Goal: Understand process/instructions: Learn how to perform a task or action

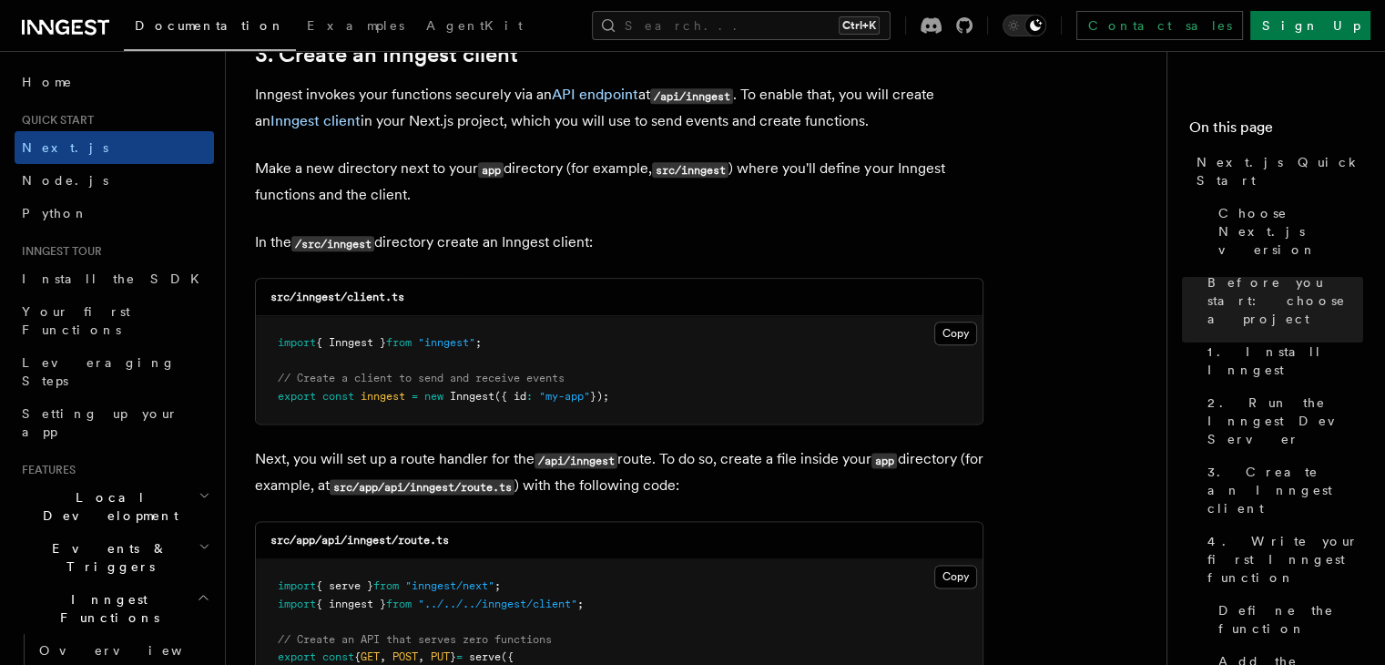
scroll to position [2185, 0]
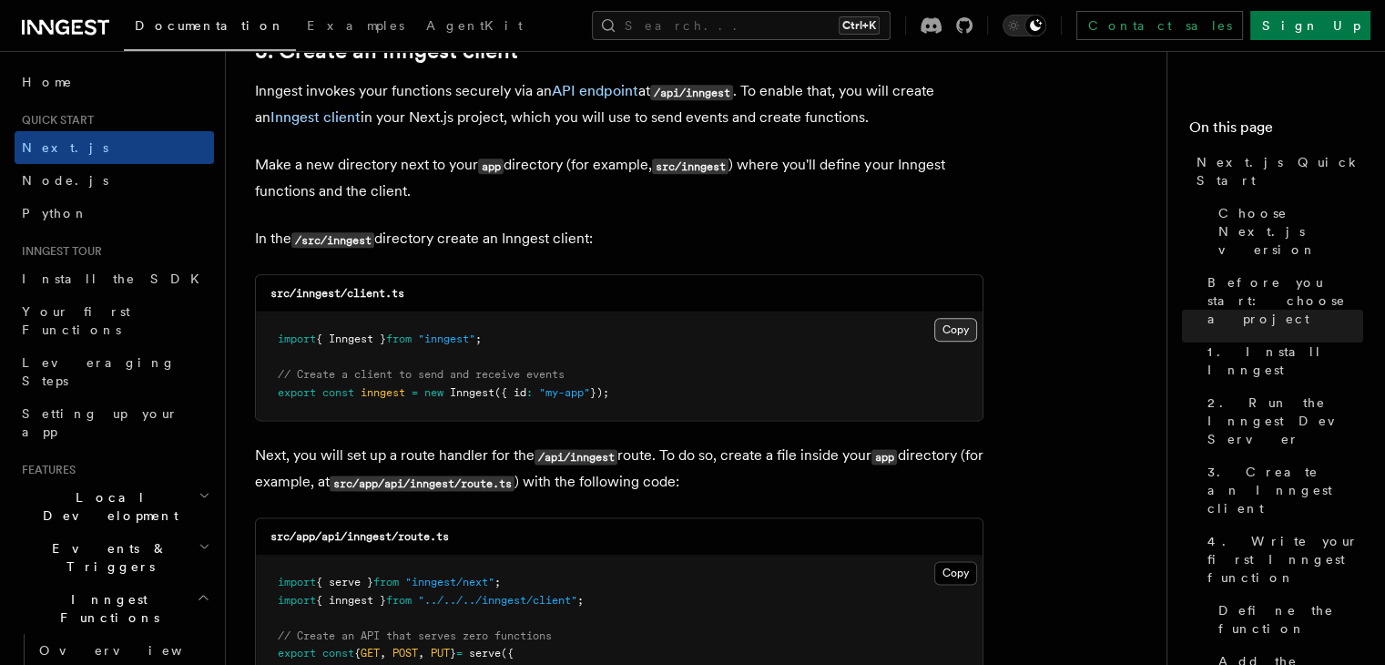
click at [960, 330] on button "Copy Copied" at bounding box center [955, 330] width 43 height 24
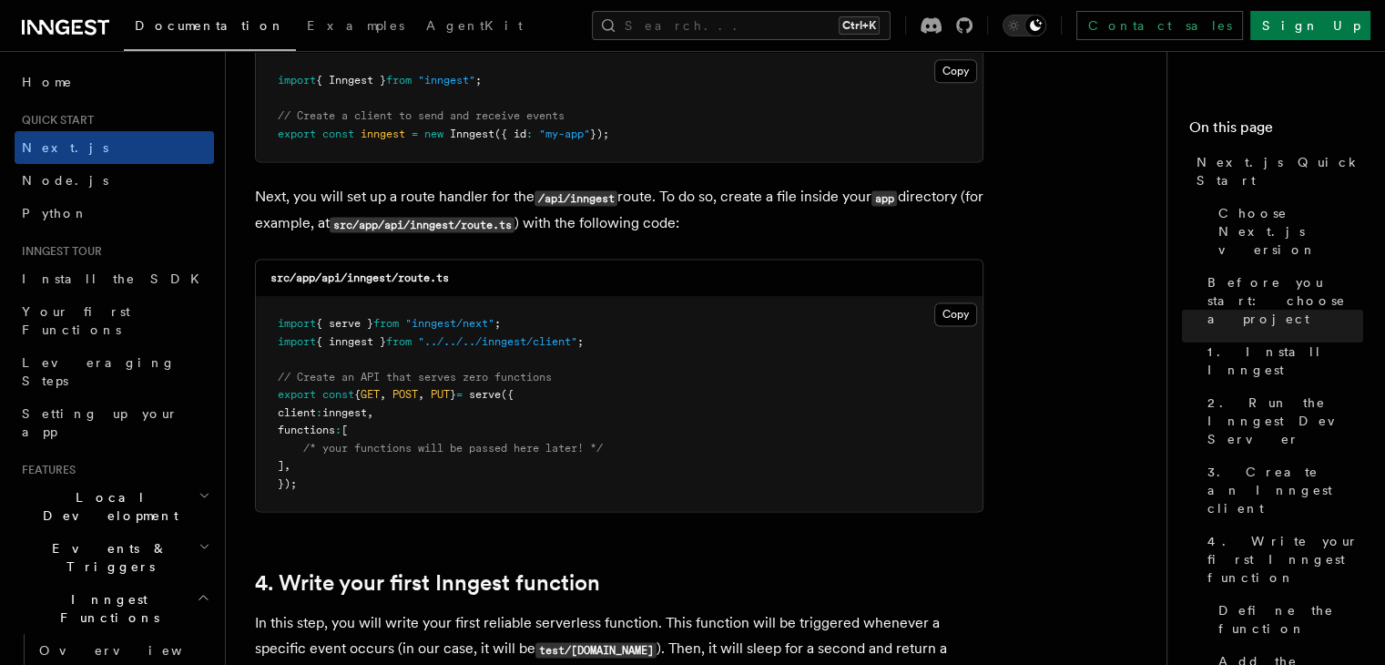
scroll to position [2458, 0]
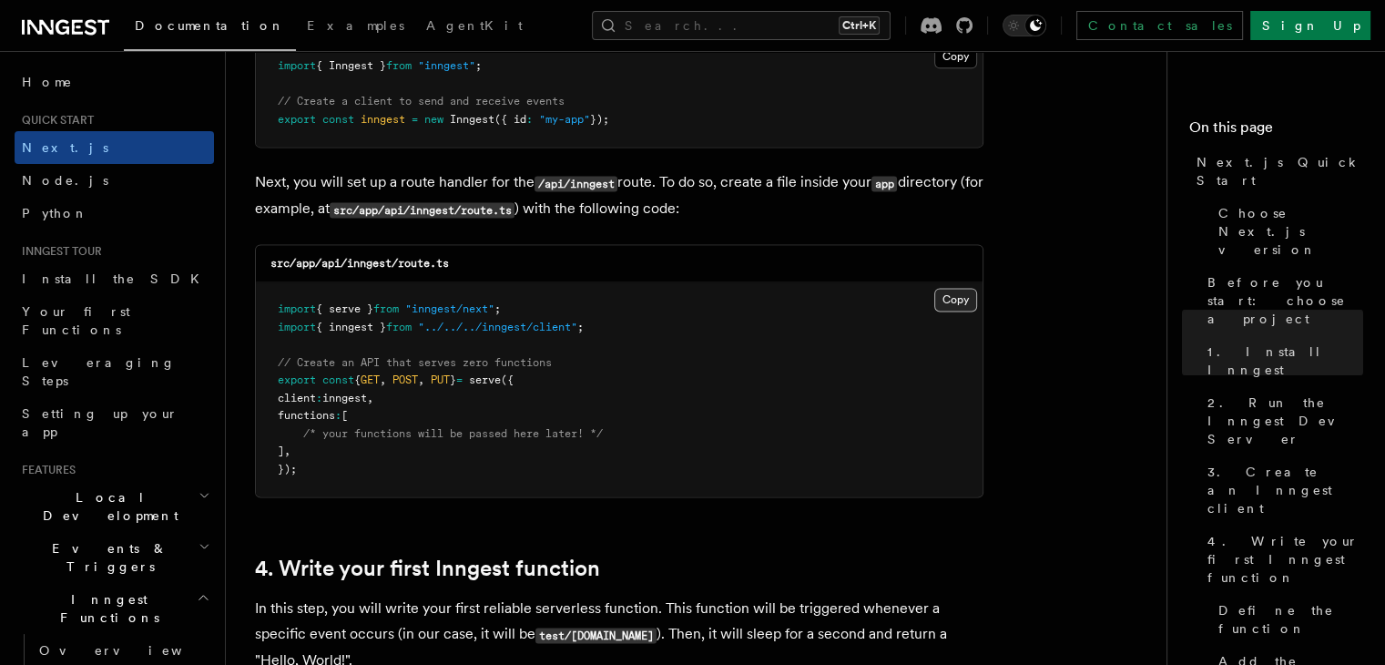
click at [943, 299] on button "Copy Copied" at bounding box center [955, 300] width 43 height 24
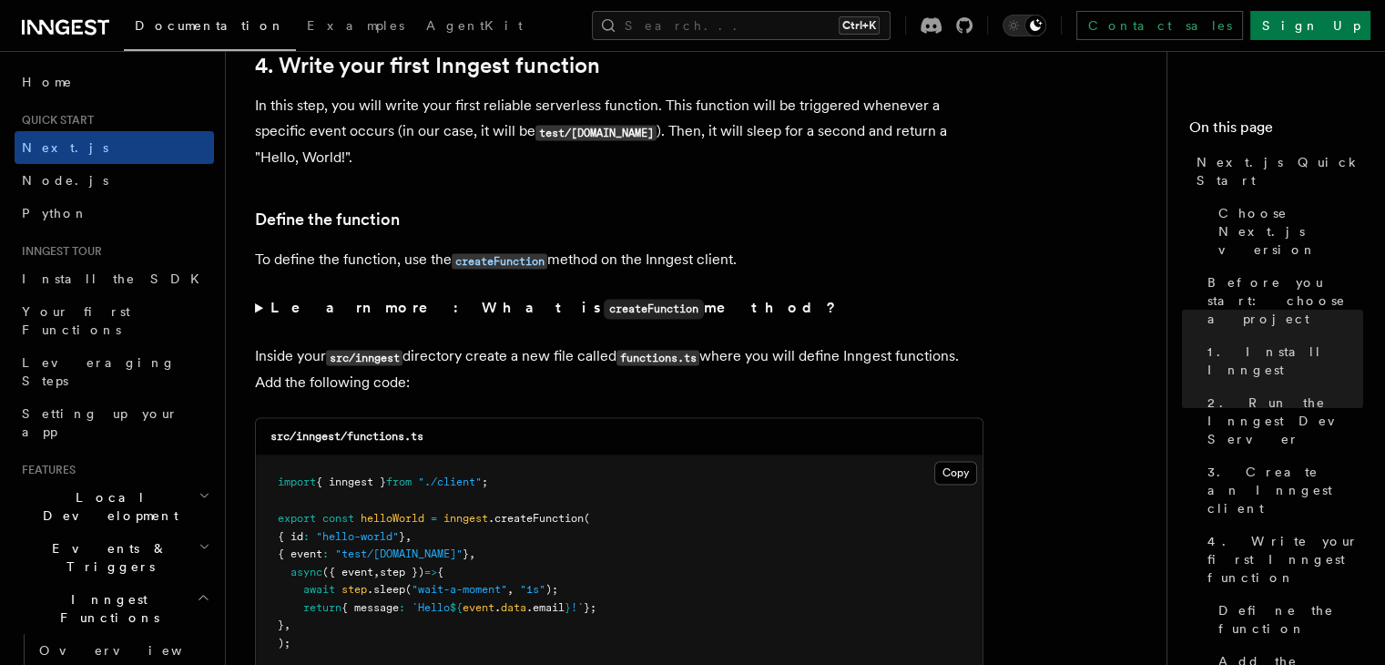
scroll to position [3004, 0]
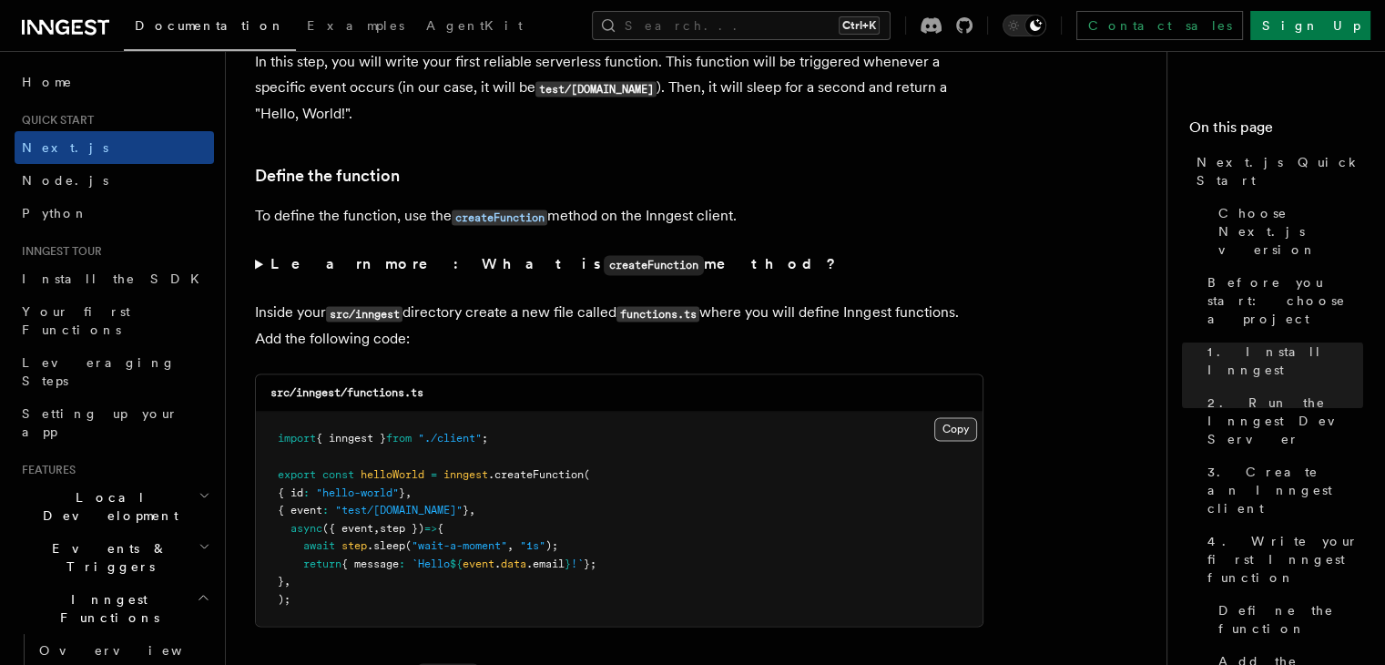
click at [950, 433] on button "Copy Copied" at bounding box center [955, 429] width 43 height 24
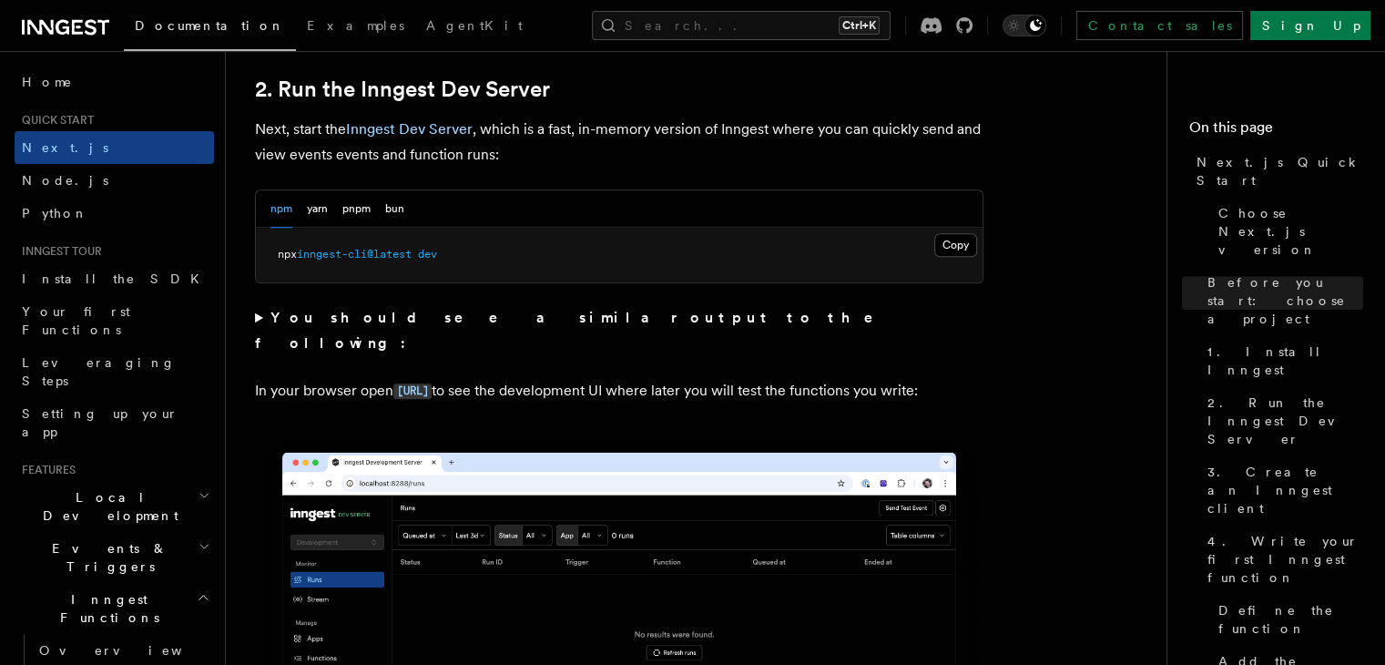
scroll to position [1001, 0]
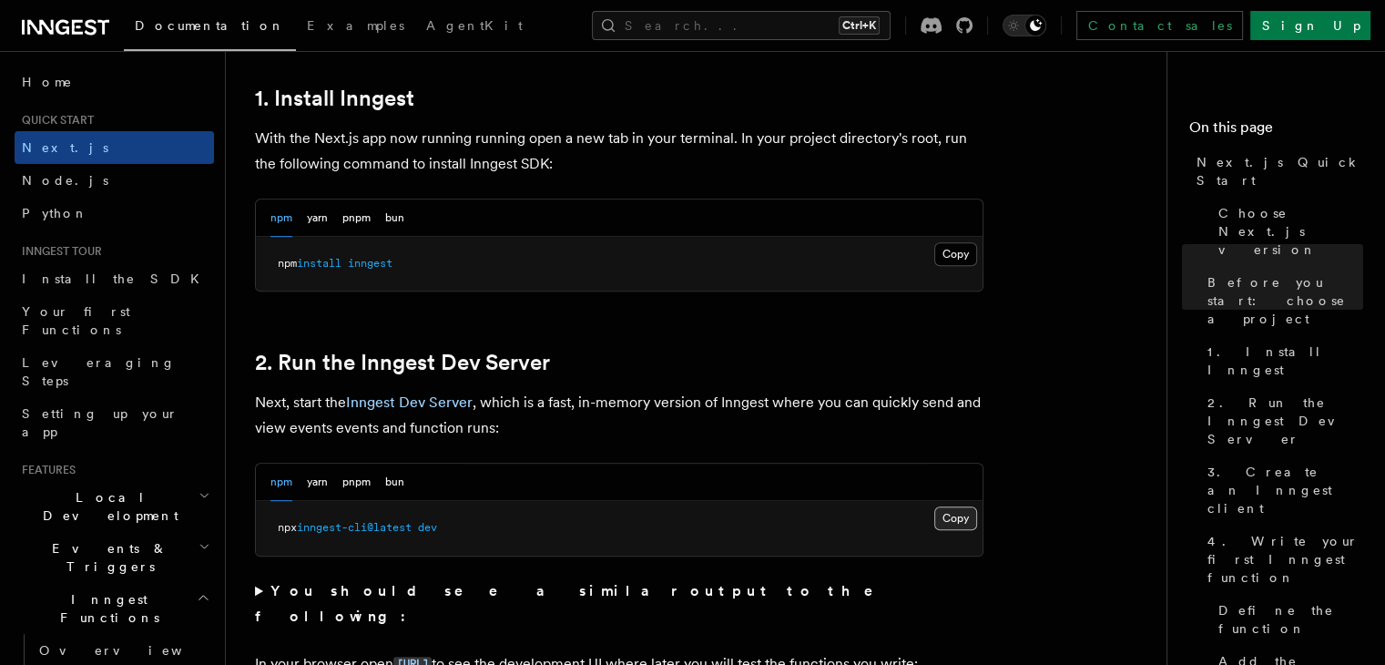
click at [963, 517] on button "Copy Copied" at bounding box center [955, 518] width 43 height 24
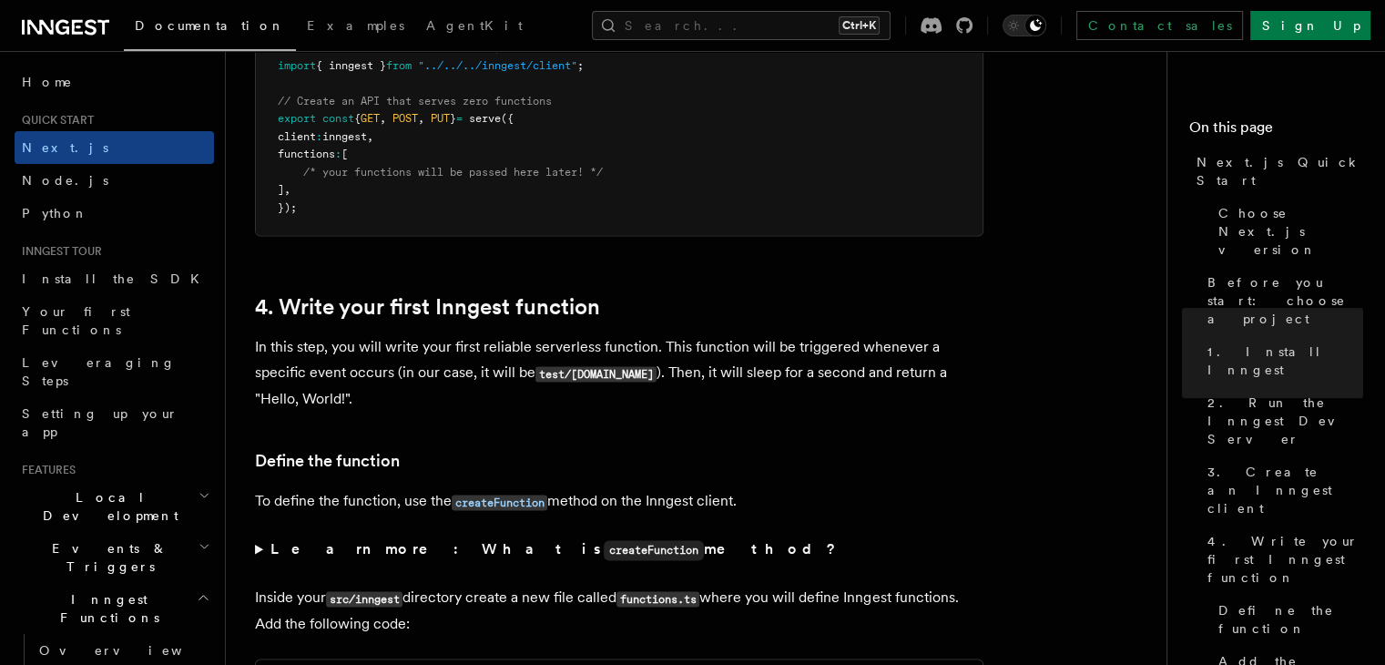
scroll to position [2731, 0]
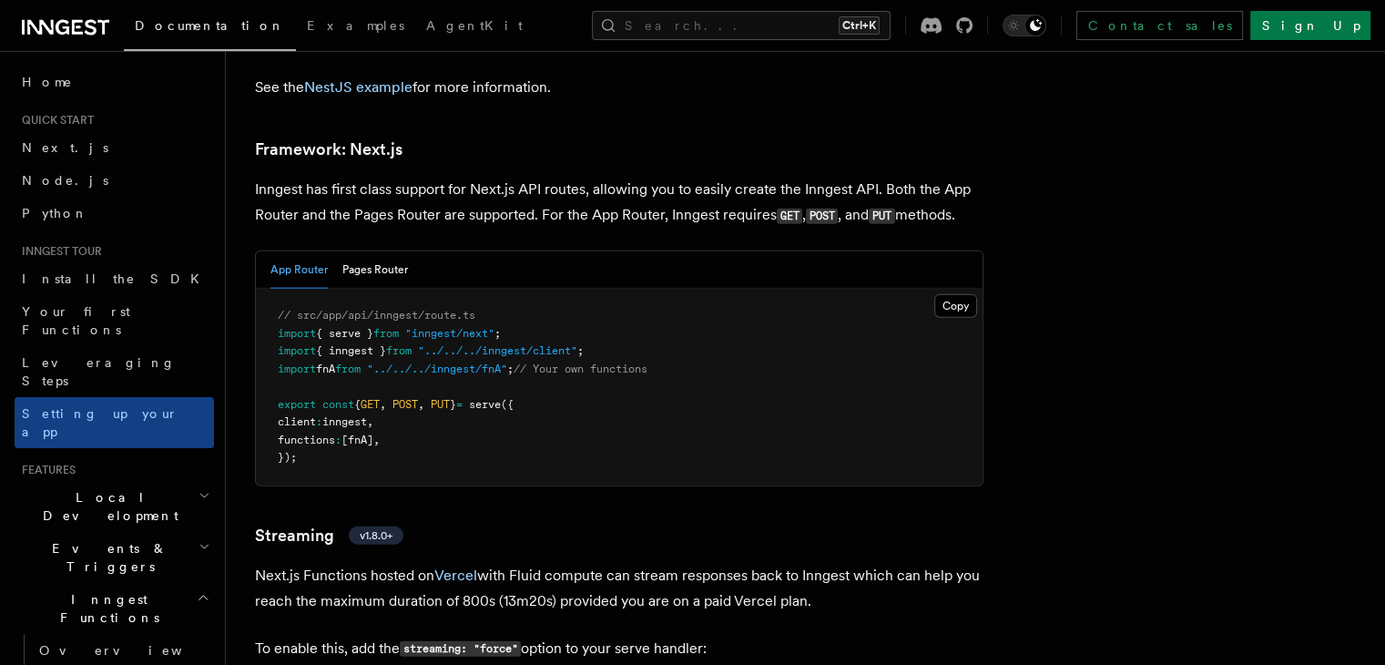
drag, startPoint x: 558, startPoint y: 129, endPoint x: 549, endPoint y: 122, distance: 11.7
